Goal: Navigation & Orientation: Find specific page/section

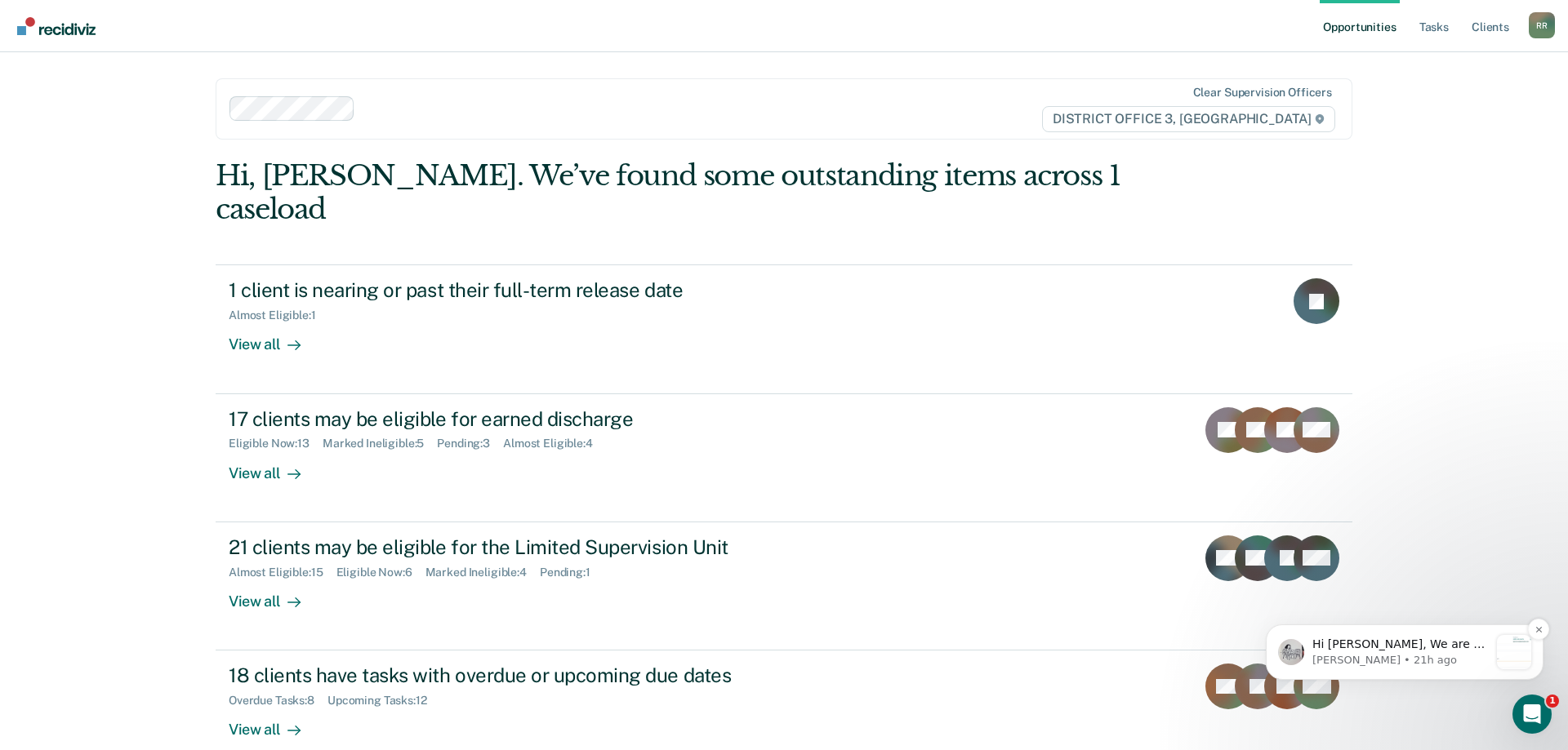
click at [1392, 659] on p "[PERSON_NAME] • 21h ago" at bounding box center [1400, 659] width 176 height 14
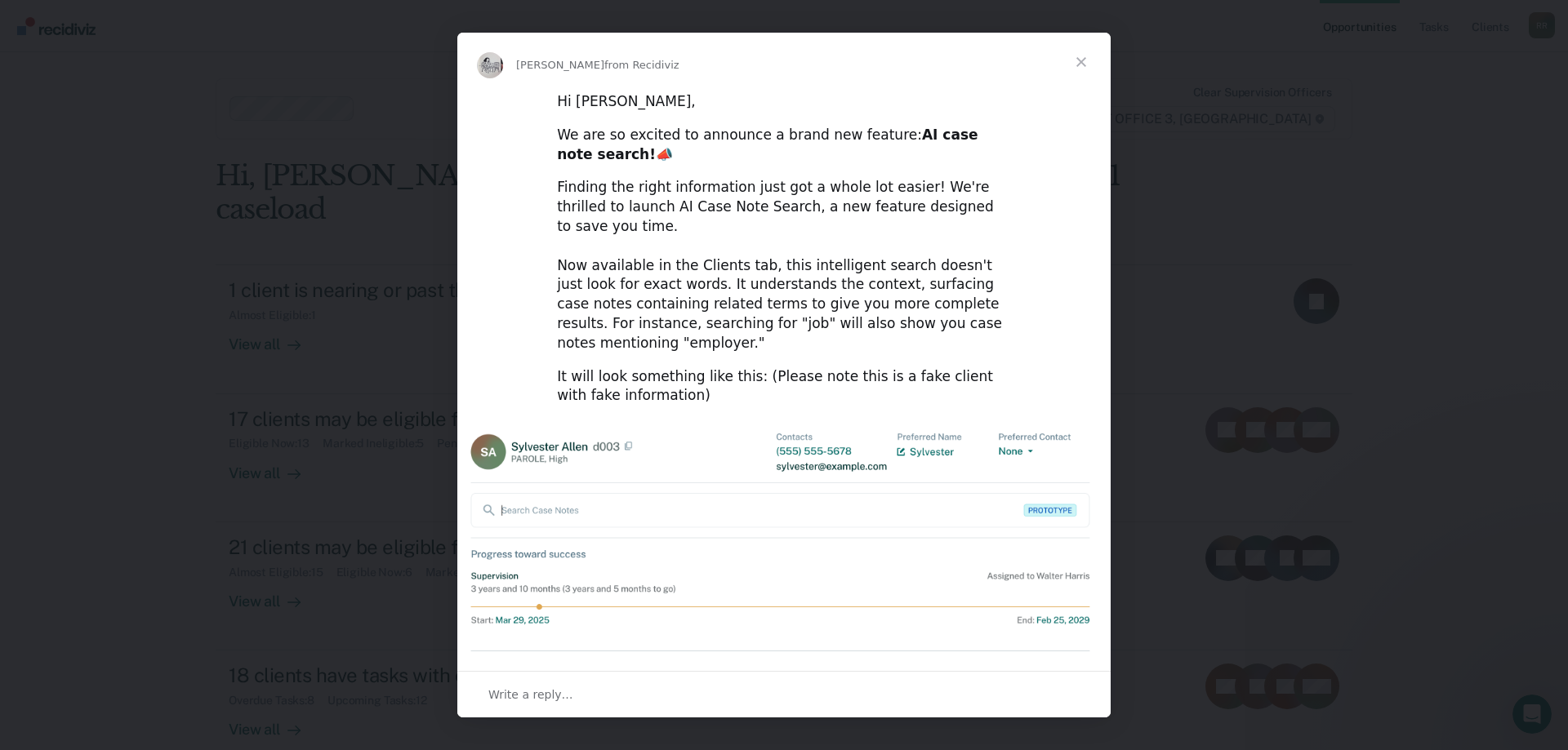
drag, startPoint x: 828, startPoint y: 61, endPoint x: 627, endPoint y: 163, distance: 225.4
click at [627, 163] on div "[PERSON_NAME] from Recidiviz Hi [PERSON_NAME], We are so excited to announce a …" at bounding box center [783, 375] width 653 height 684
click at [1087, 62] on span "Close" at bounding box center [1081, 62] width 59 height 59
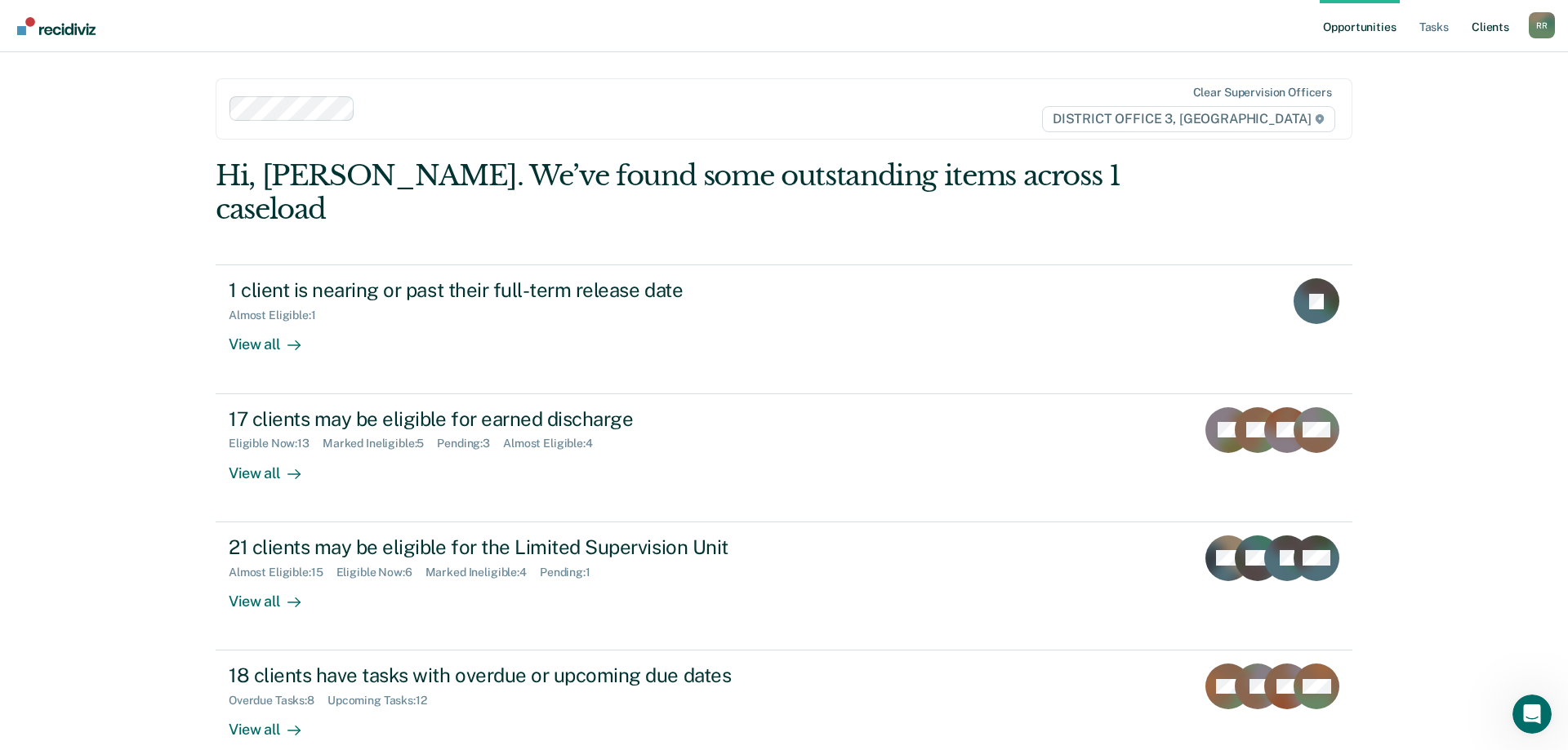
click at [1494, 27] on link "Client s" at bounding box center [1490, 26] width 44 height 52
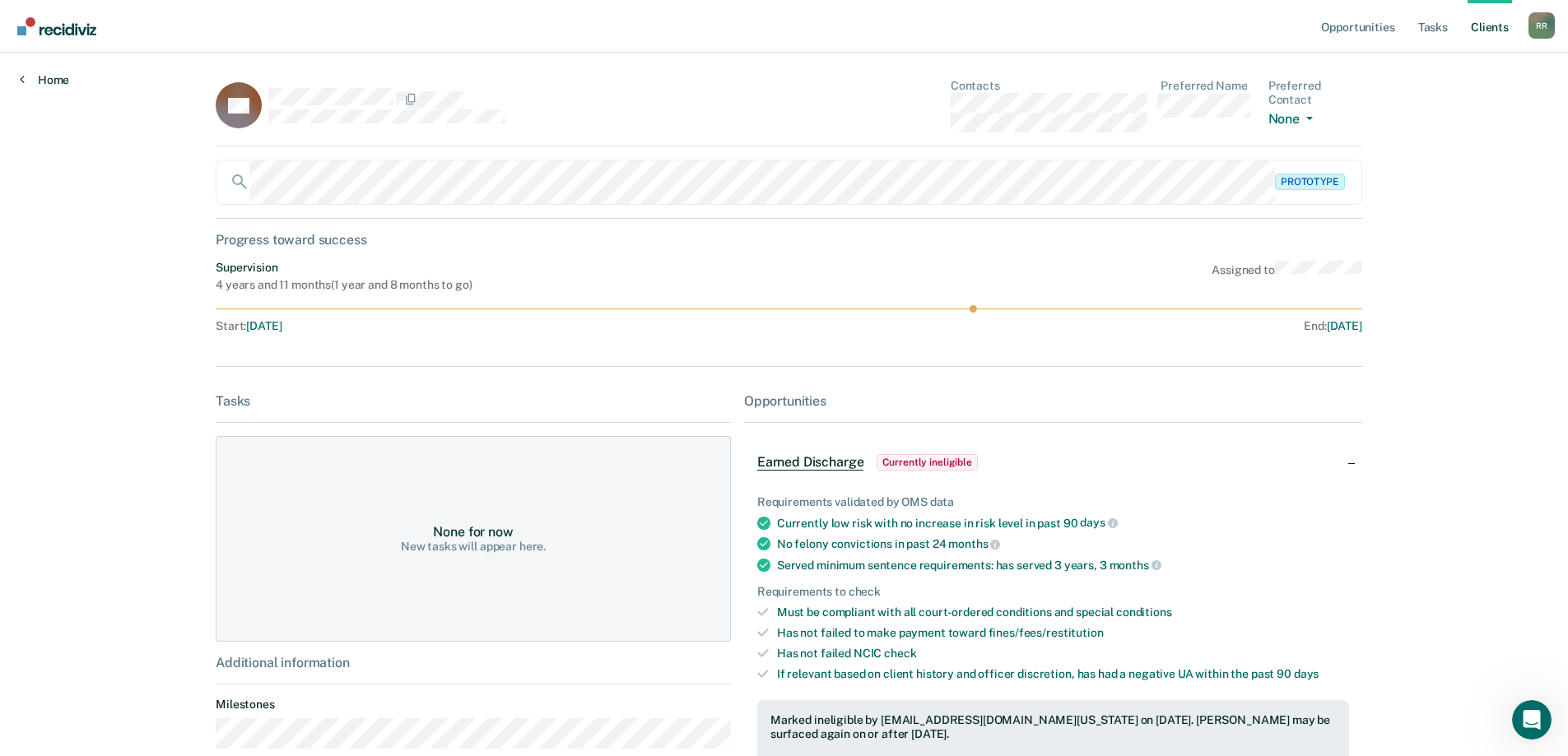
click at [45, 86] on link "Home" at bounding box center [44, 80] width 50 height 15
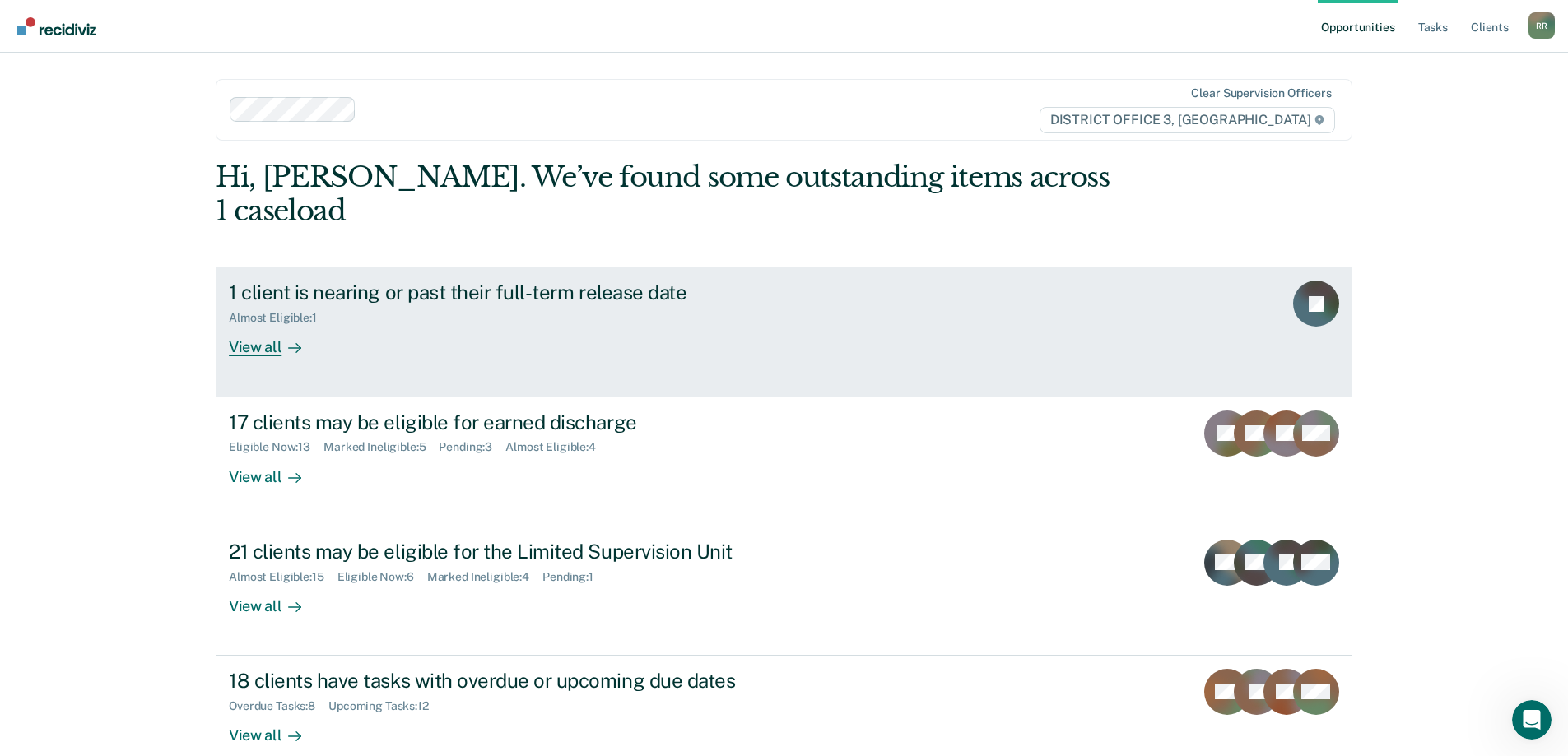
scroll to position [61, 0]
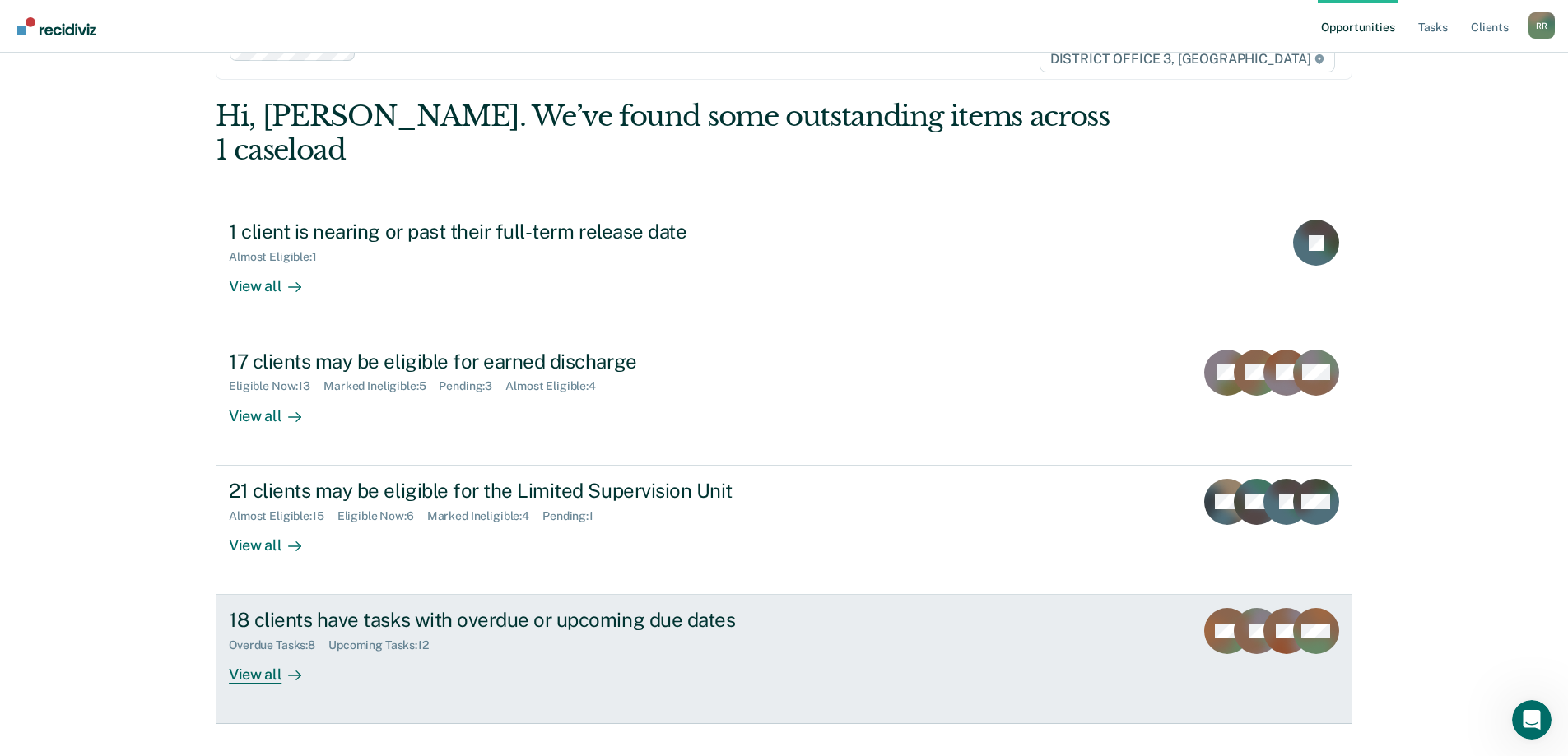
click at [453, 608] on div "18 clients have tasks with overdue or upcoming due dates" at bounding box center [517, 620] width 577 height 24
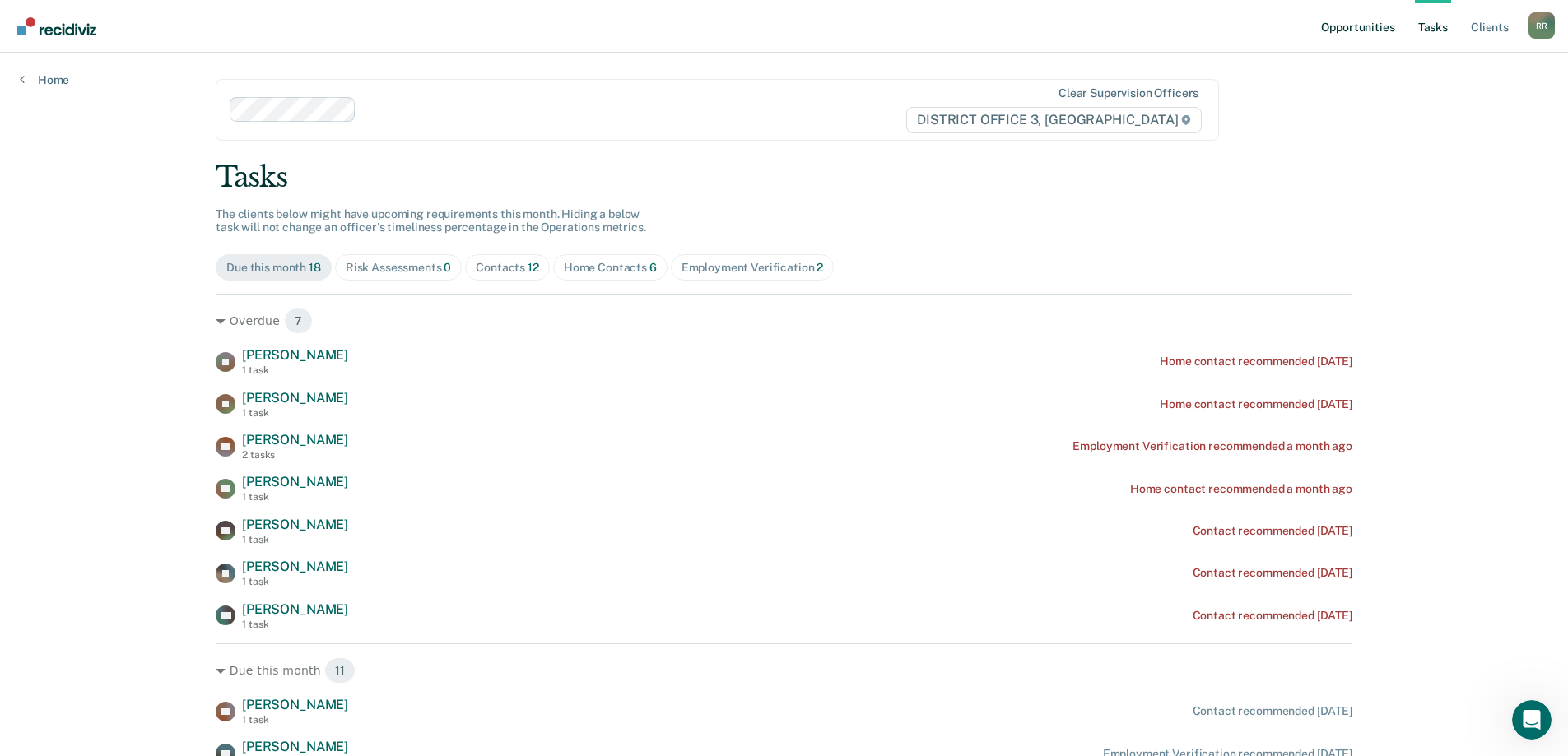
click at [1343, 18] on link "Opportunities" at bounding box center [1358, 26] width 80 height 52
